Goal: Navigation & Orientation: Find specific page/section

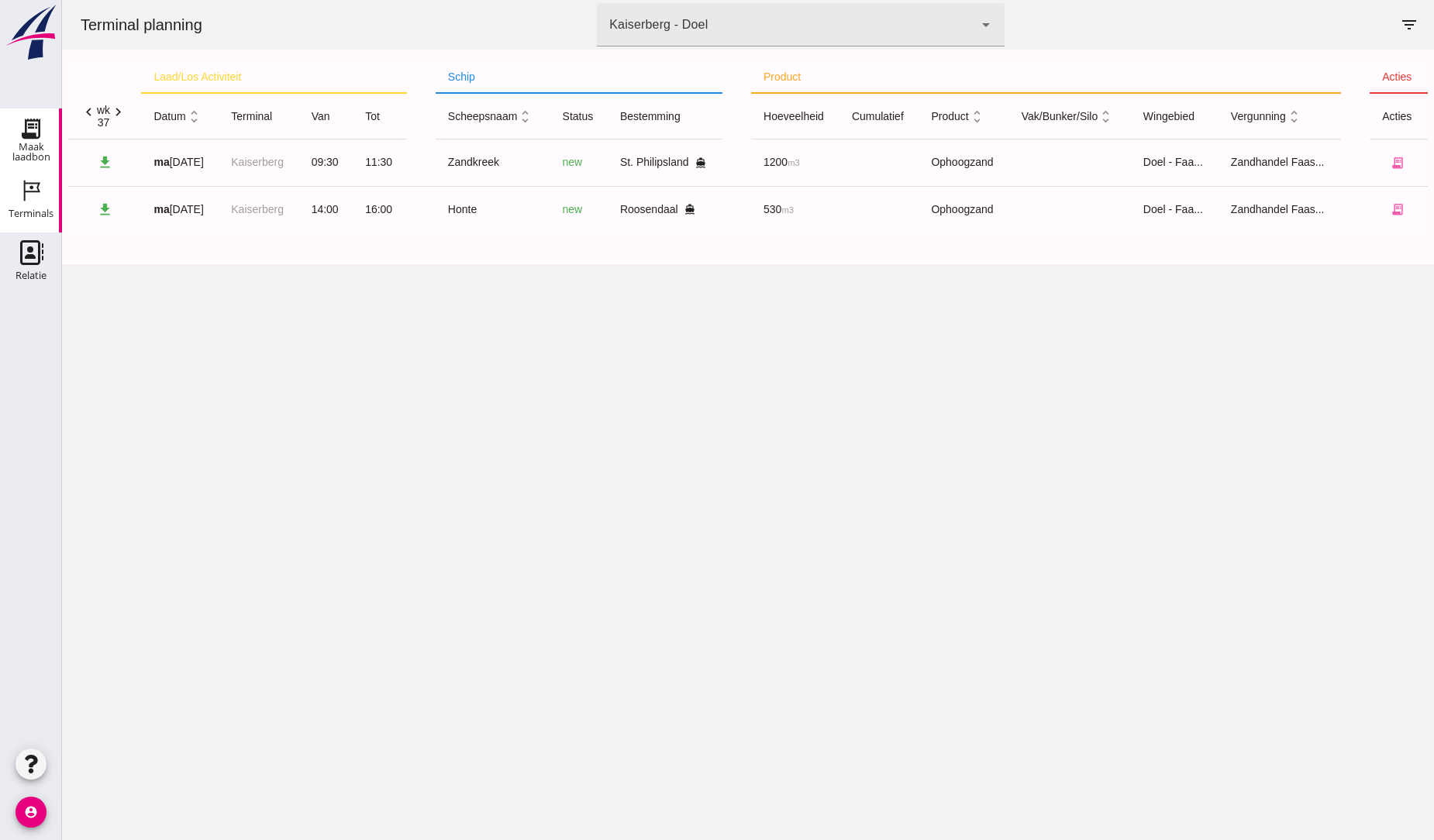
click at [32, 134] on use at bounding box center [31, 129] width 25 height 25
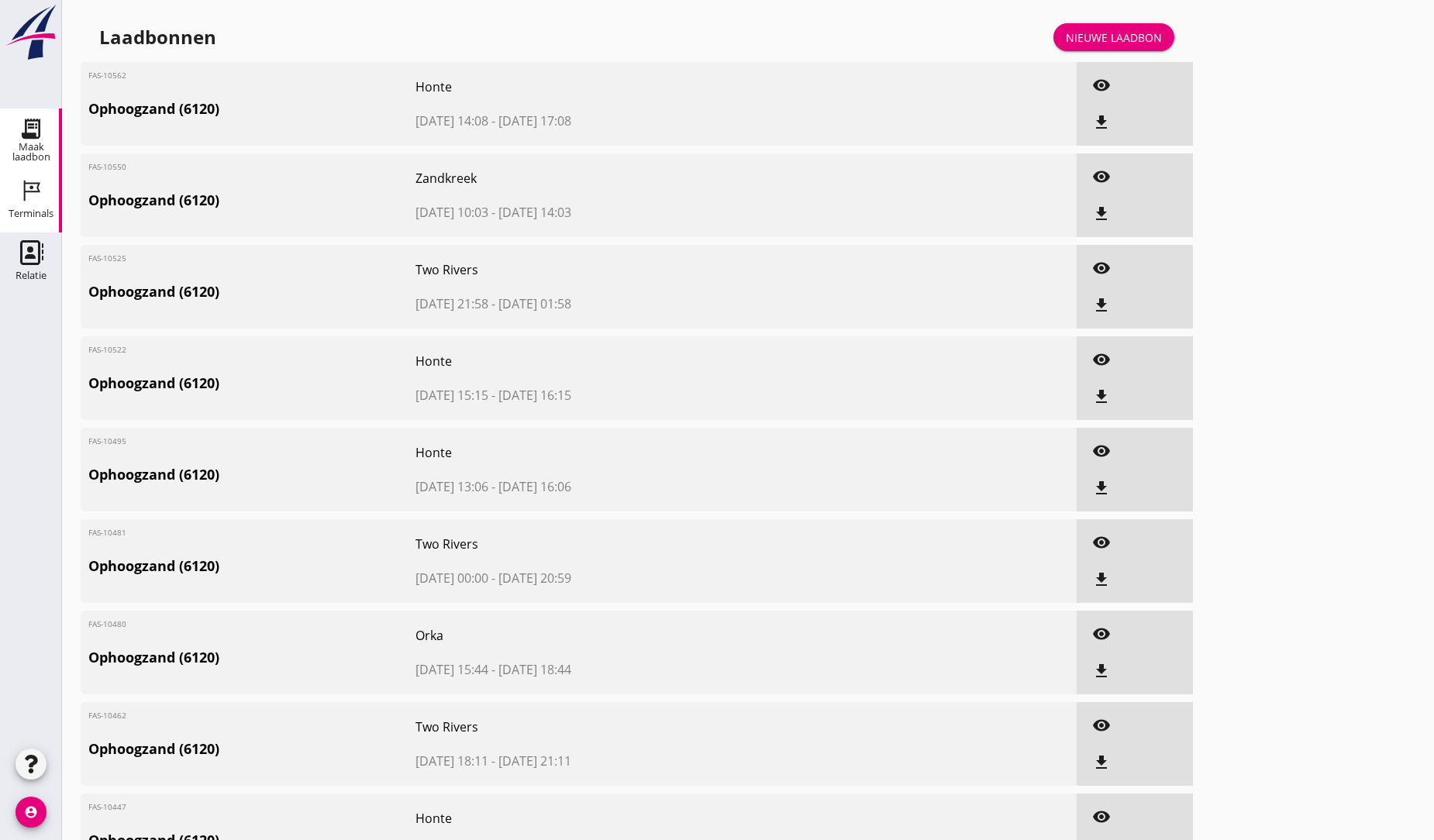
click at [29, 195] on icon "Terminals" at bounding box center [31, 190] width 25 height 25
click at [33, 187] on use at bounding box center [32, 190] width 16 height 21
